Goal: Register for event/course

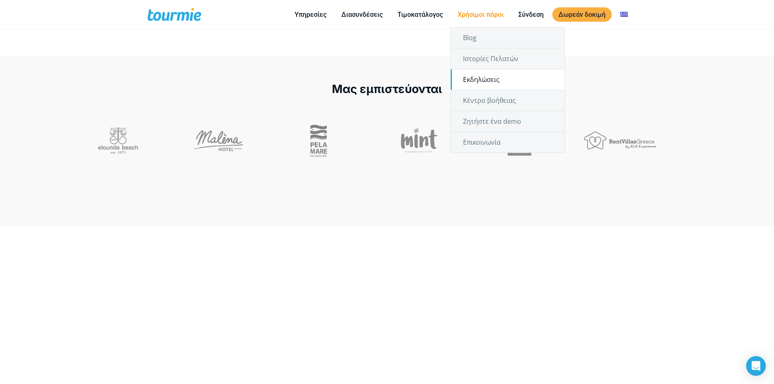
click at [481, 84] on link "Εκδηλώσεις" at bounding box center [508, 79] width 114 height 20
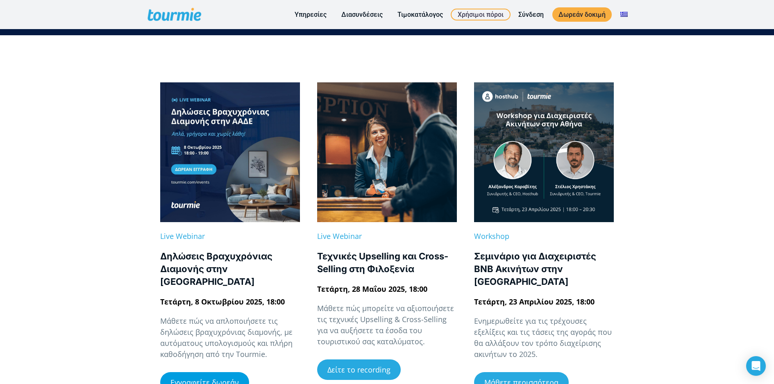
click at [191, 375] on link "Εγγραφείτε δωρεάν" at bounding box center [204, 382] width 89 height 20
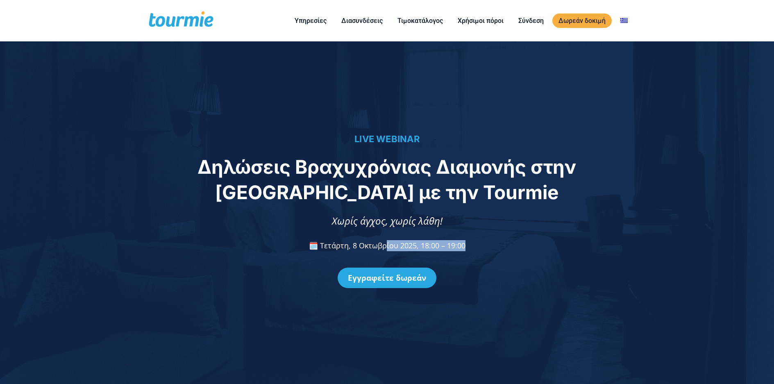
drag, startPoint x: 482, startPoint y: 246, endPoint x: 488, endPoint y: 246, distance: 6.6
click at [488, 246] on p "🗓️ Τετάρτη, 8 Οκτωβρίου 2025, 18:00 – 19:00" at bounding box center [387, 245] width 757 height 11
click at [471, 246] on p "🗓️ Τετάρτη, 8 Οκτωβρίου 2025, 18:00 – 19:00" at bounding box center [387, 245] width 757 height 11
drag, startPoint x: 466, startPoint y: 246, endPoint x: 422, endPoint y: 248, distance: 44.3
click at [422, 248] on p "🗓️ Τετάρτη, 8 Οκτωβρίου 2025, 18:00 – 19:00" at bounding box center [387, 245] width 757 height 11
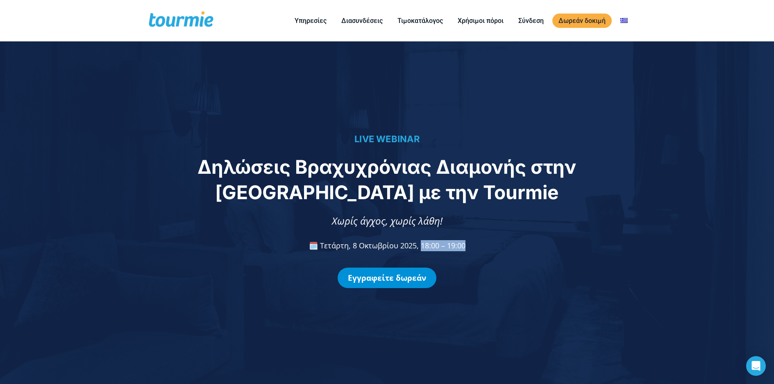
click at [382, 283] on link "Εγγραφείτε δωρεάν" at bounding box center [387, 278] width 99 height 20
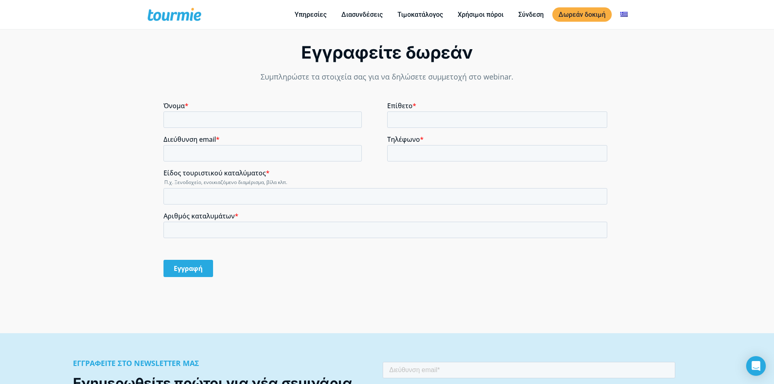
scroll to position [690, 0]
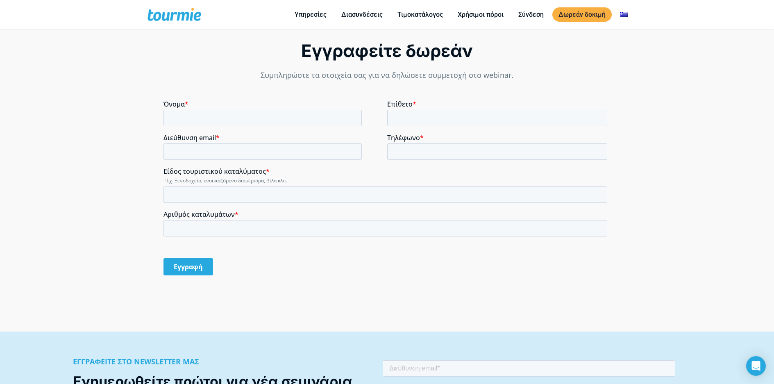
click at [197, 128] on fieldset "Όνομα * Επίθετο *" at bounding box center [386, 117] width 447 height 34
click at [196, 117] on input "Όνομα *" at bounding box center [262, 118] width 198 height 16
type input "Μαρία"
click at [415, 123] on input "Επίθετο *" at bounding box center [497, 118] width 221 height 16
type input "Σπυθούρη"
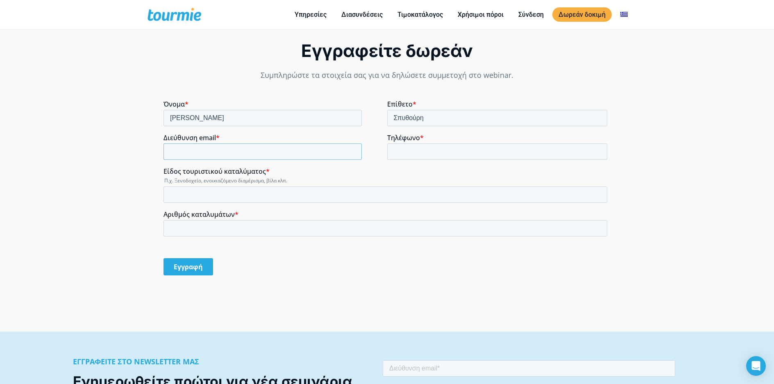
click at [269, 157] on input "Διεύθυνση email *" at bounding box center [262, 151] width 198 height 16
click at [244, 156] on input "μα" at bounding box center [262, 151] width 198 height 16
type input "μ"
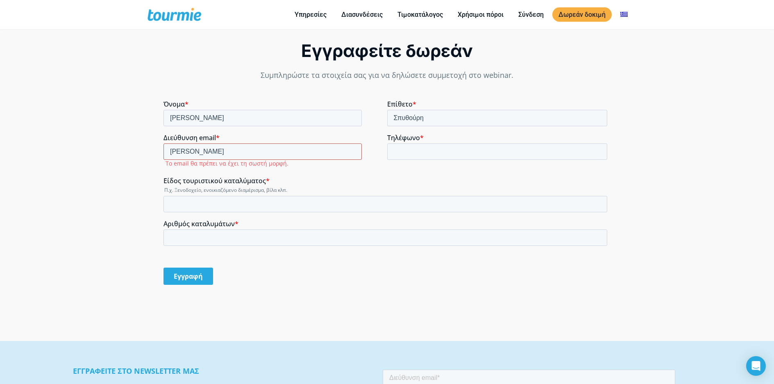
type input "maryspith1@gmail.com"
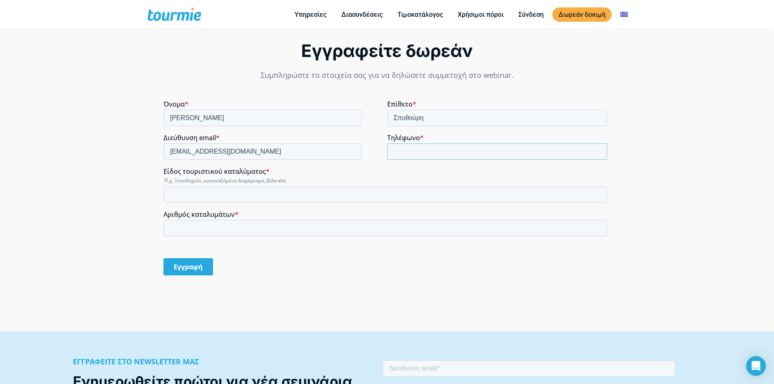
click at [394, 152] on input "Τηλέφωνο *" at bounding box center [497, 151] width 221 height 16
type input "6986142650"
click at [257, 231] on input "Αριθμός καταλυμάτων *" at bounding box center [385, 228] width 444 height 16
type input "0"
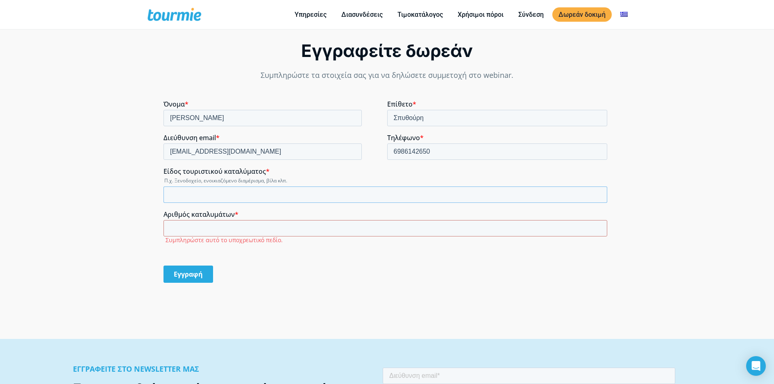
click at [244, 195] on input "Είδος τουριστικού καταλύματος *" at bounding box center [385, 195] width 444 height 16
type input "J"
type input "Ξενοδοχείο"
click at [237, 235] on input "Αριθμός καταλυμάτων *" at bounding box center [385, 228] width 444 height 16
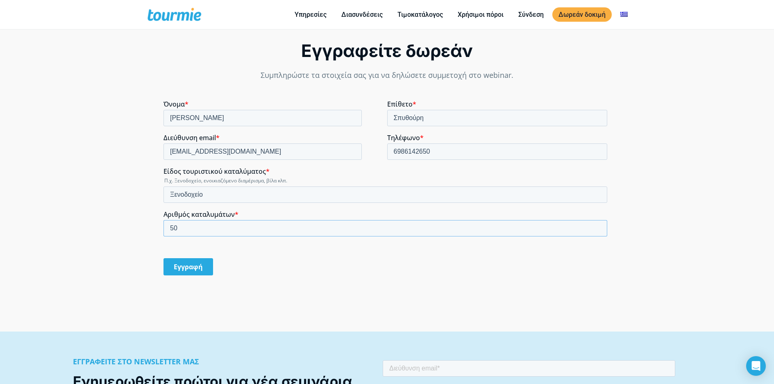
type input "50"
click at [194, 265] on input "Εγγραφή" at bounding box center [188, 266] width 50 height 17
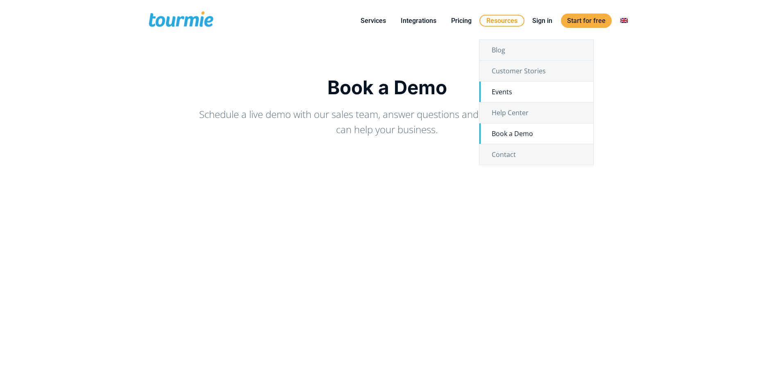
click at [501, 90] on link "Events" at bounding box center [537, 92] width 114 height 20
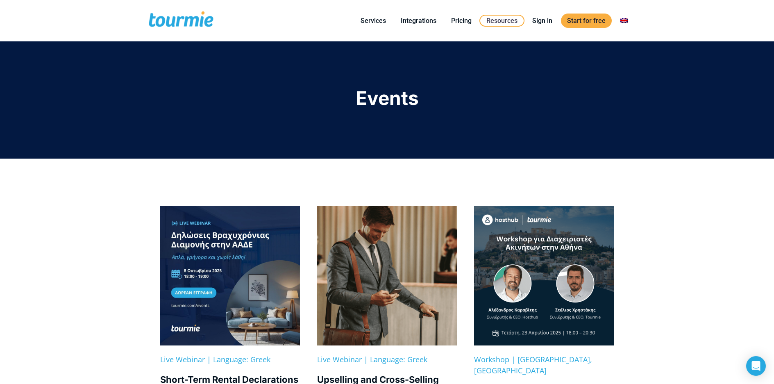
click at [177, 23] on span at bounding box center [181, 20] width 67 height 19
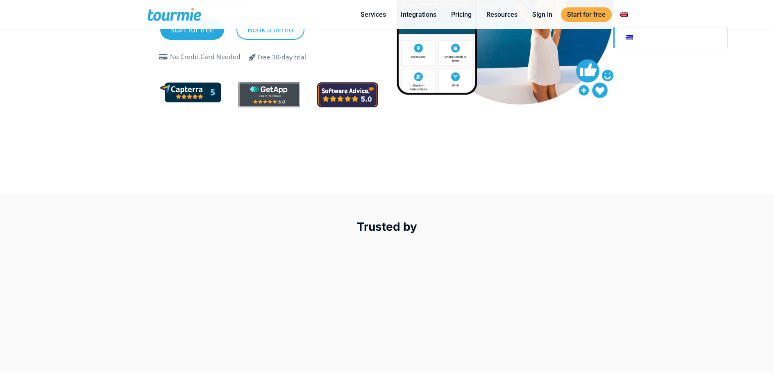
click at [625, 39] on link at bounding box center [671, 37] width 114 height 20
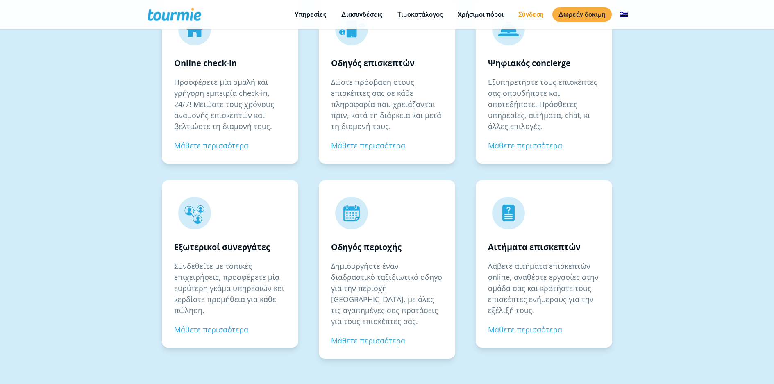
click at [522, 17] on link "Σύνδεση" at bounding box center [531, 14] width 38 height 10
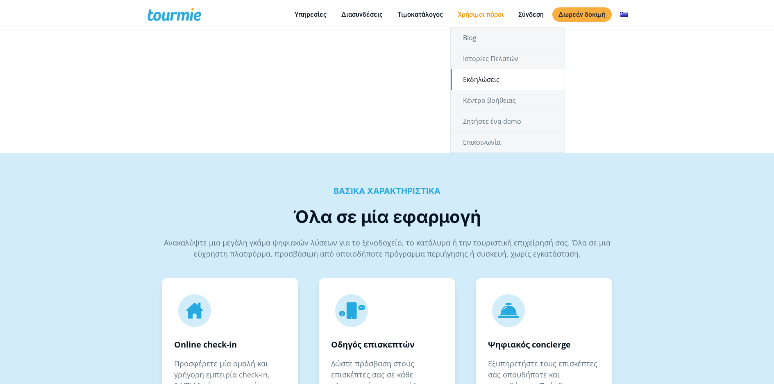
click at [478, 80] on link "Εκδηλώσεις" at bounding box center [508, 79] width 114 height 20
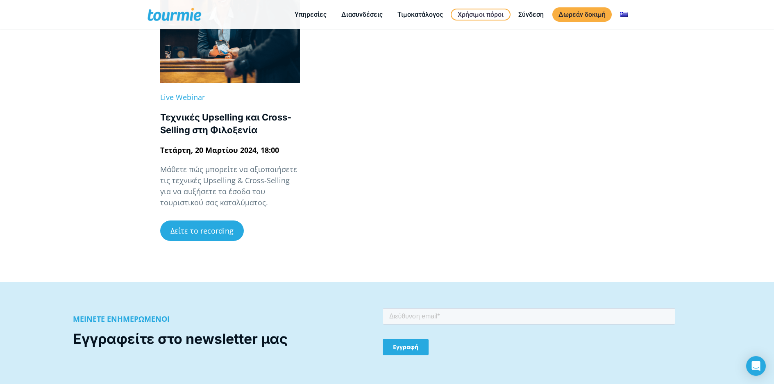
scroll to position [1582, 0]
